Goal: Transaction & Acquisition: Download file/media

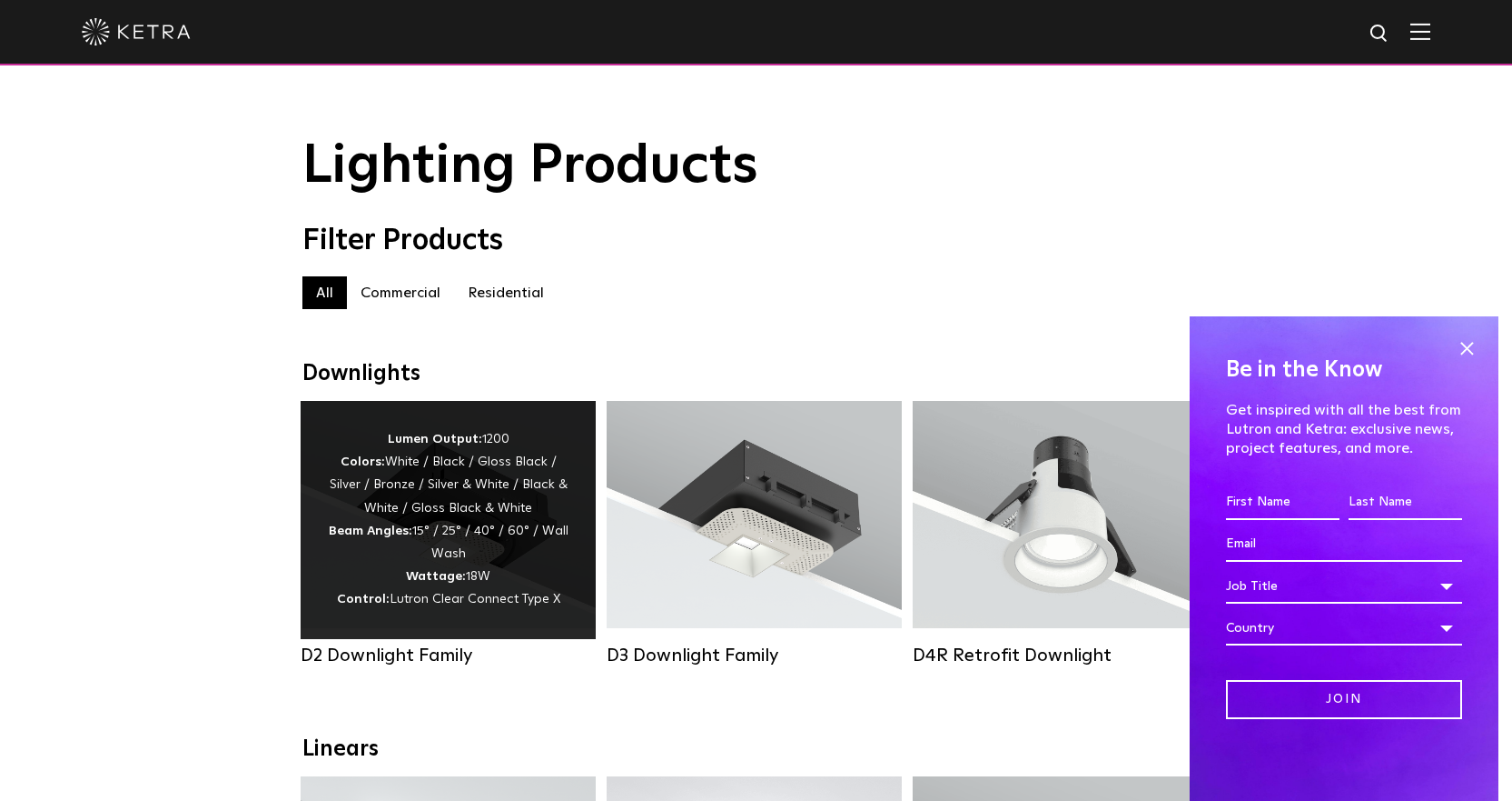
click at [496, 510] on div "Lumen Output: 1200 Colors: White / Black / Gloss Black / Silver / Bronze / Silv…" at bounding box center [448, 520] width 240 height 184
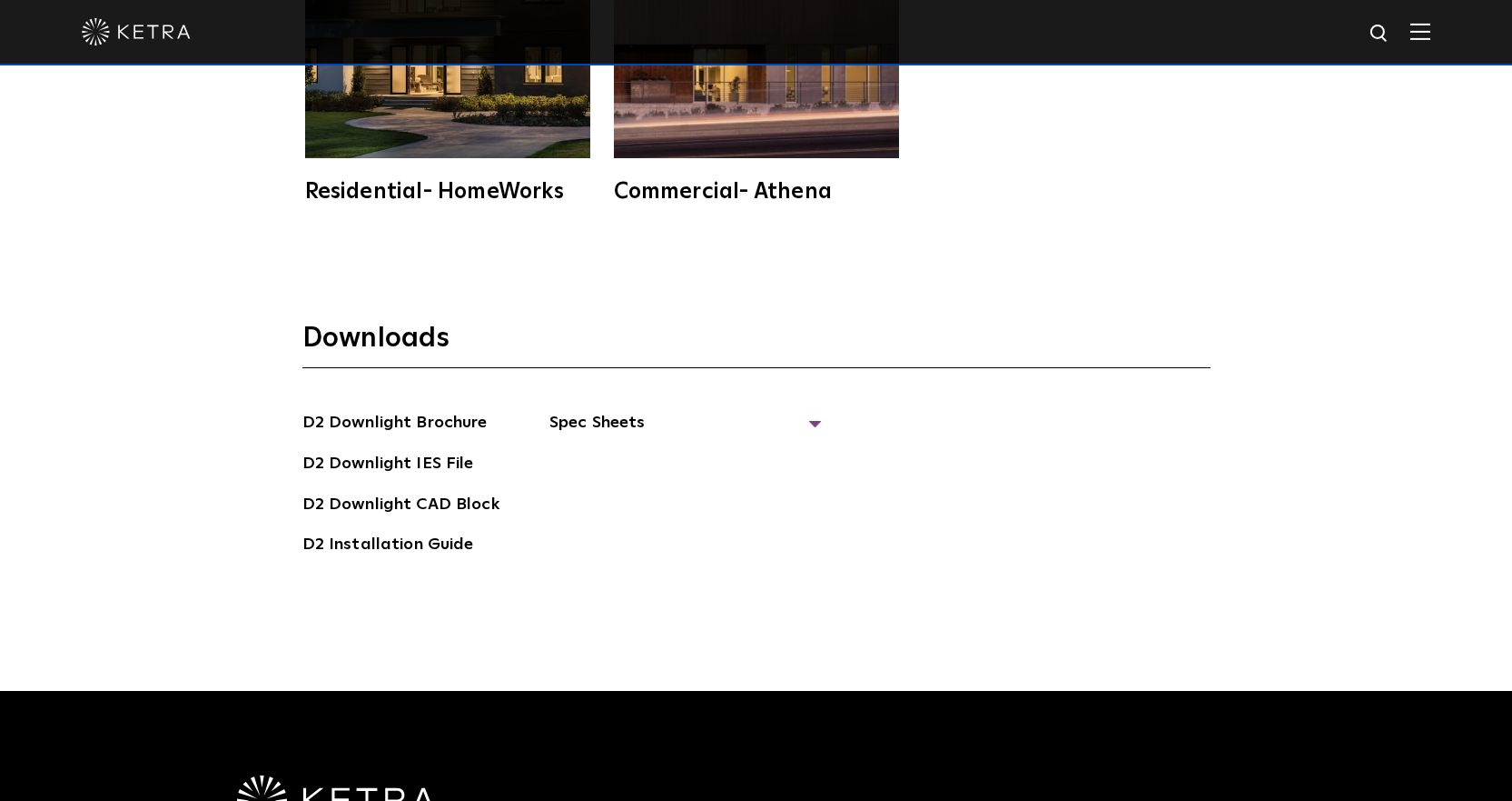
scroll to position [4998, 0]
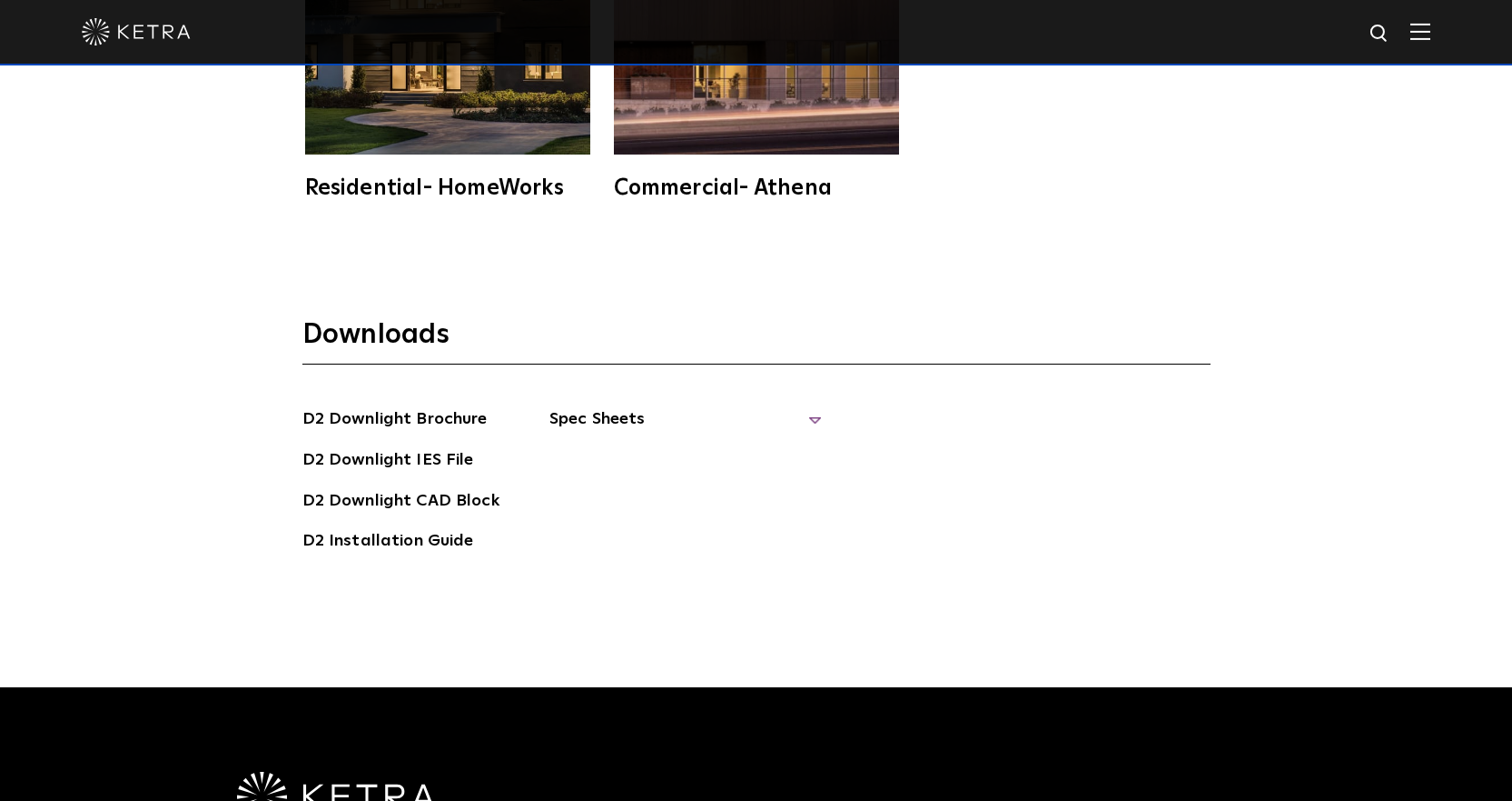
click at [812, 406] on span "Spec Sheets" at bounding box center [685, 426] width 272 height 40
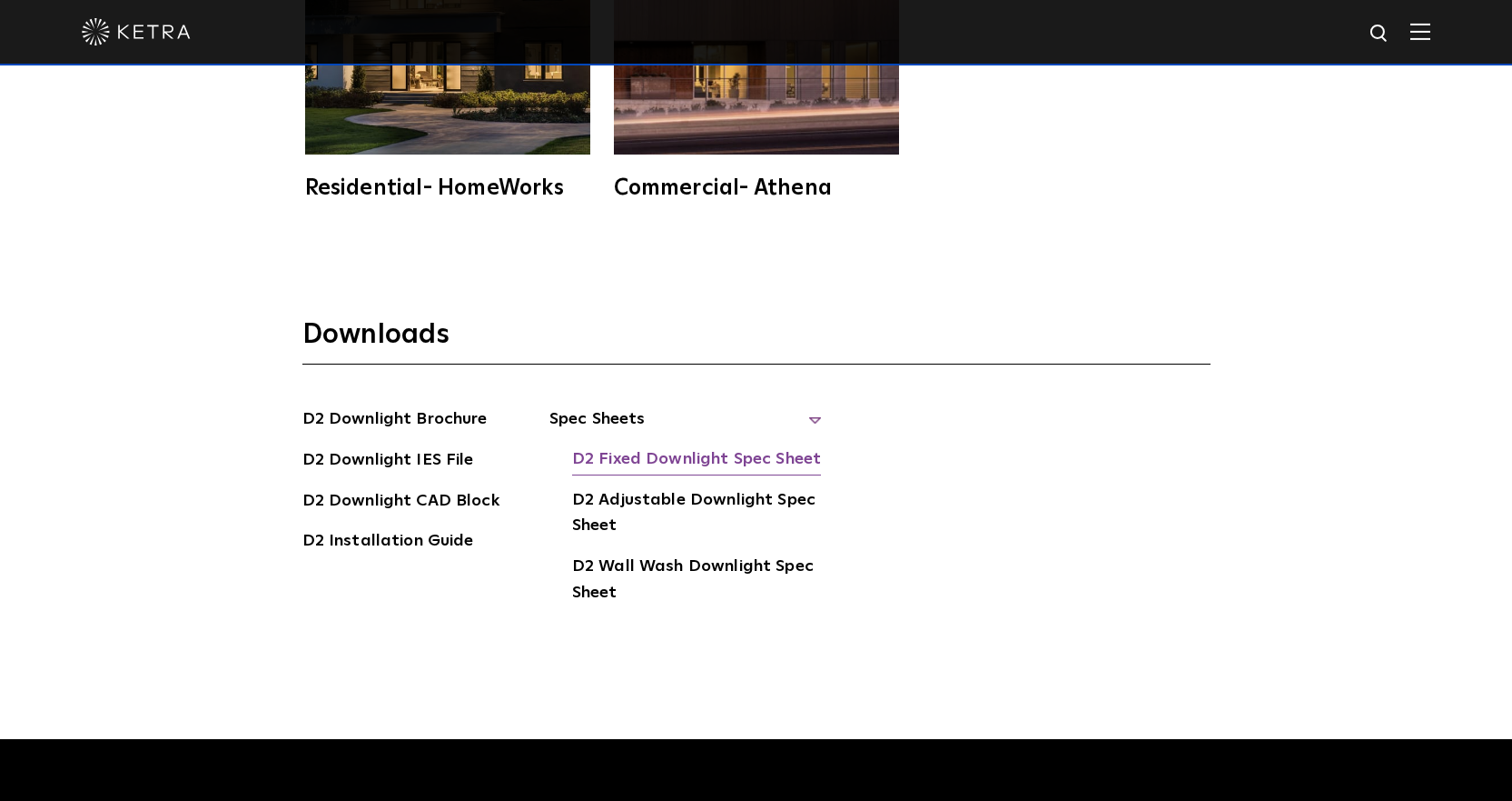
click at [732, 446] on link "D2 Fixed Downlight Spec Sheet" at bounding box center [696, 460] width 249 height 29
